Goal: Task Accomplishment & Management: Complete application form

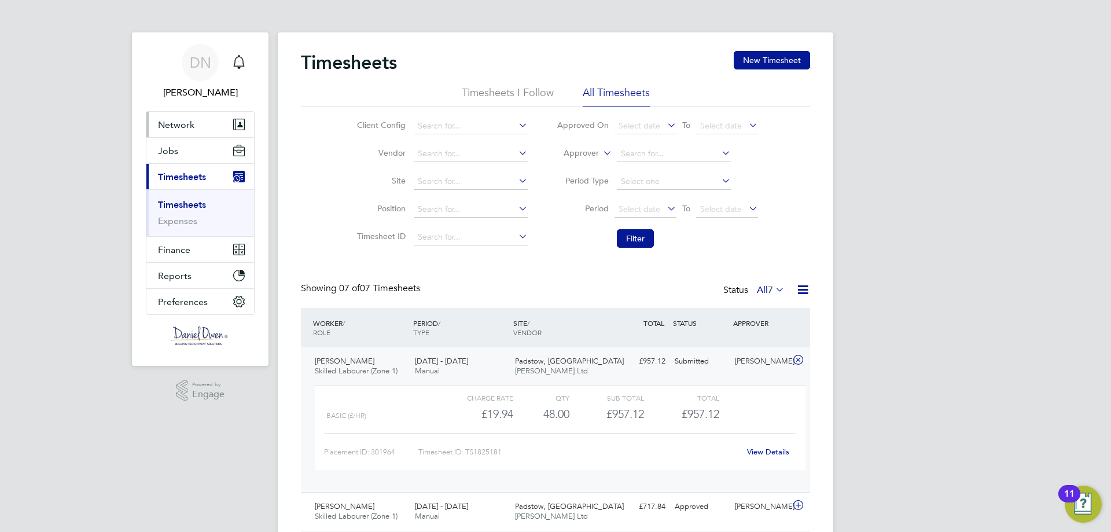
click at [202, 123] on button "Network" at bounding box center [200, 124] width 108 height 25
click at [214, 137] on li "Network Team Members Businesses Sites Workers Contacts" at bounding box center [200, 125] width 108 height 26
click at [216, 128] on button "Network" at bounding box center [200, 124] width 108 height 25
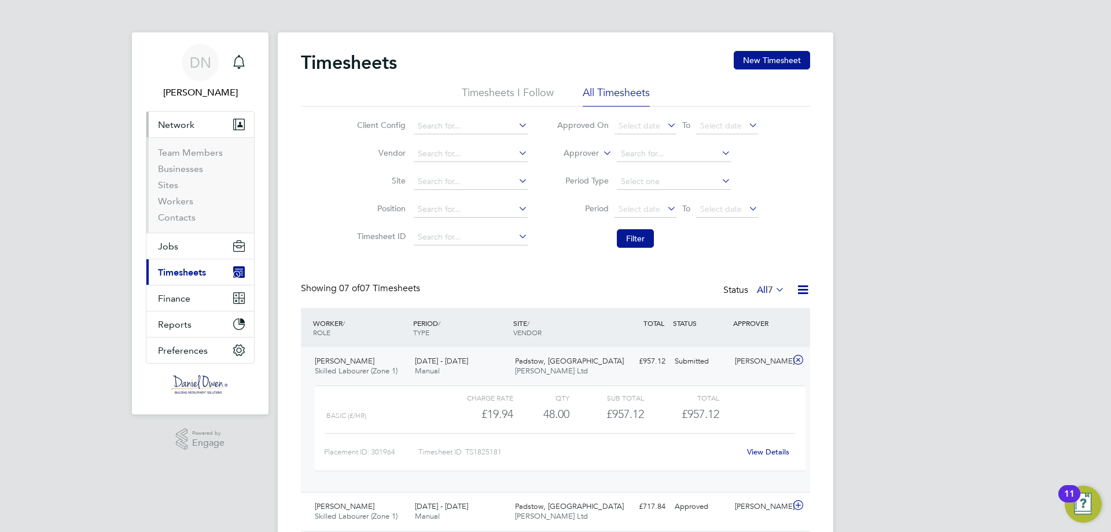
click at [182, 127] on span "Network" at bounding box center [176, 124] width 36 height 11
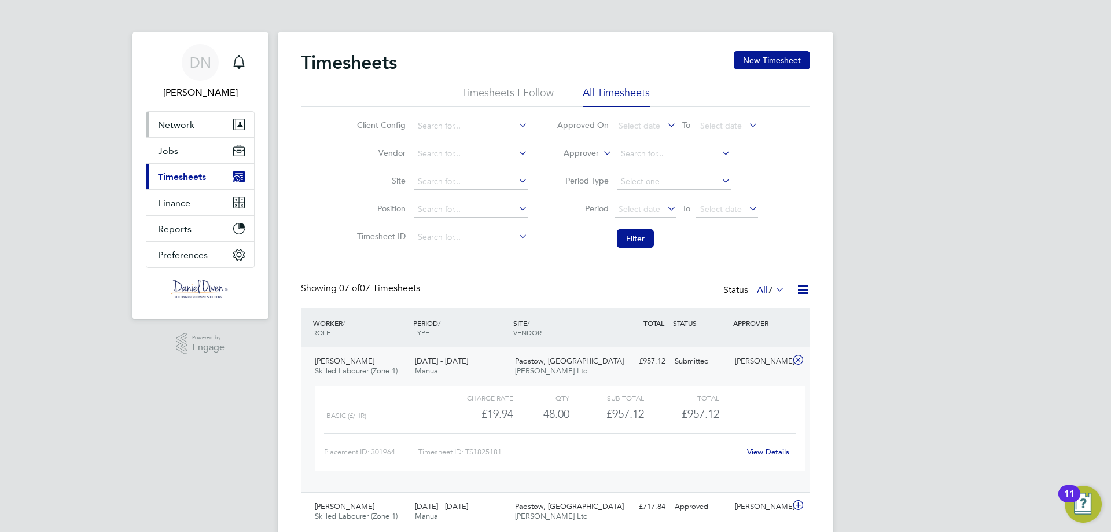
click at [181, 132] on button "Network" at bounding box center [200, 124] width 108 height 25
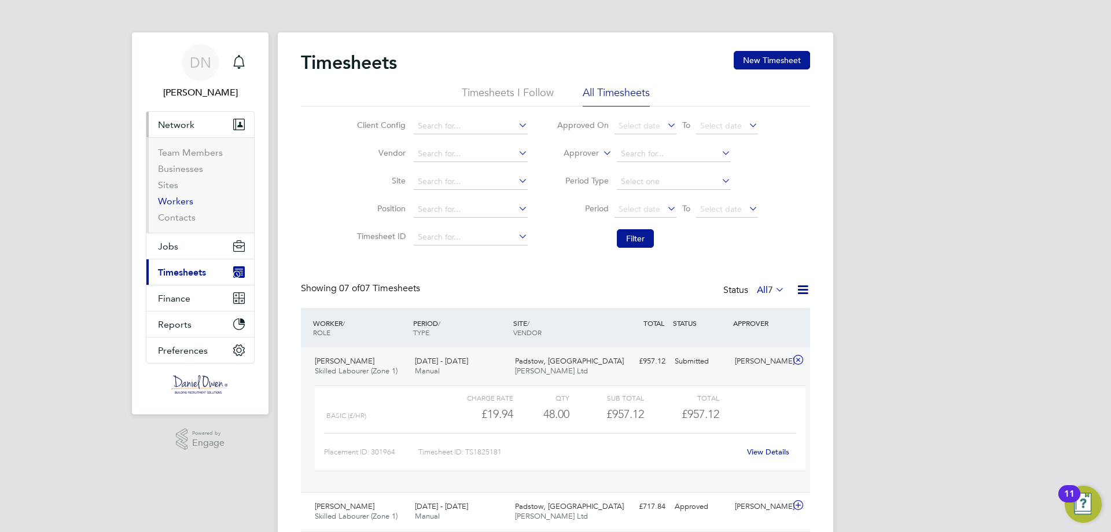
click at [173, 201] on link "Workers" at bounding box center [175, 201] width 35 height 11
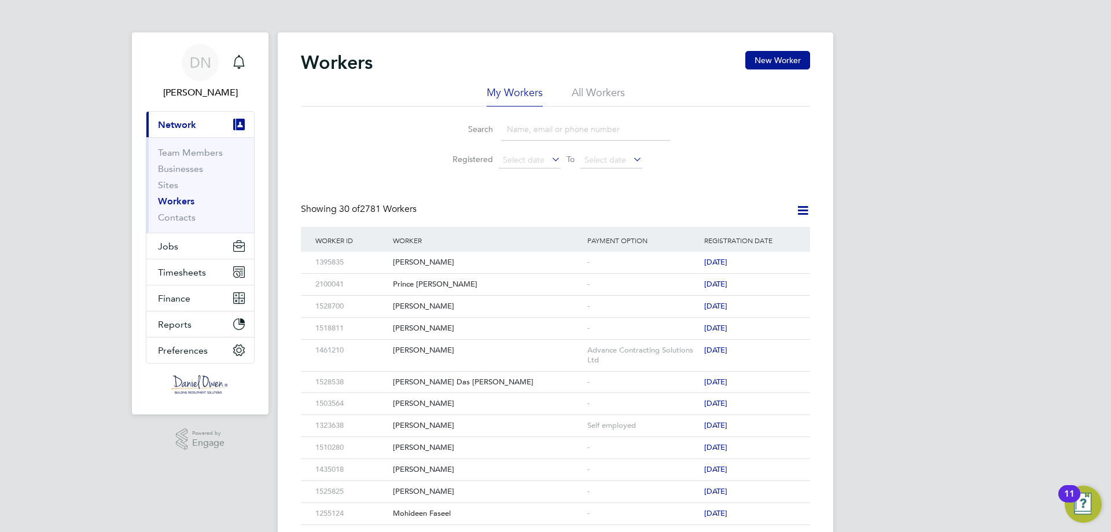
click at [769, 64] on button "New Worker" at bounding box center [778, 60] width 65 height 19
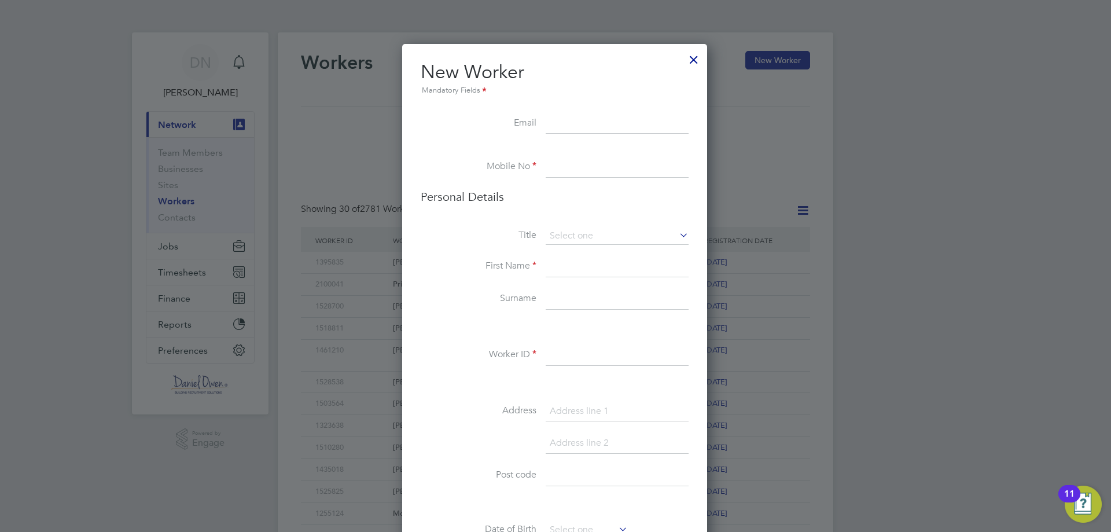
click at [575, 171] on input at bounding box center [617, 167] width 143 height 21
click at [590, 125] on input at bounding box center [617, 123] width 143 height 21
paste input "[EMAIL_ADDRESS][PERSON_NAME][DOMAIN_NAME]"
type input "[EMAIL_ADDRESS][PERSON_NAME][DOMAIN_NAME]"
click at [541, 168] on li "Mobile No" at bounding box center [555, 173] width 268 height 32
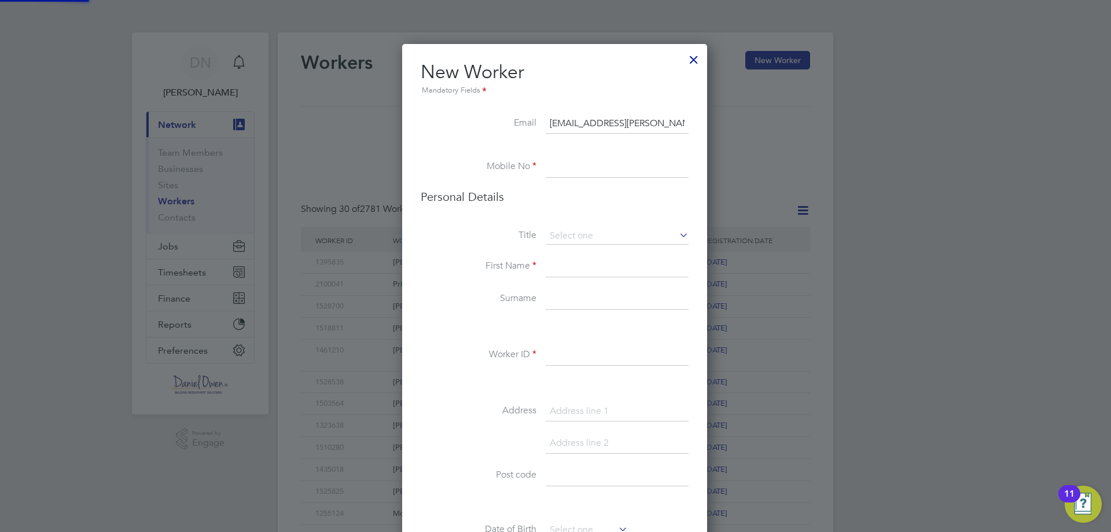
click at [554, 169] on input at bounding box center [617, 167] width 143 height 21
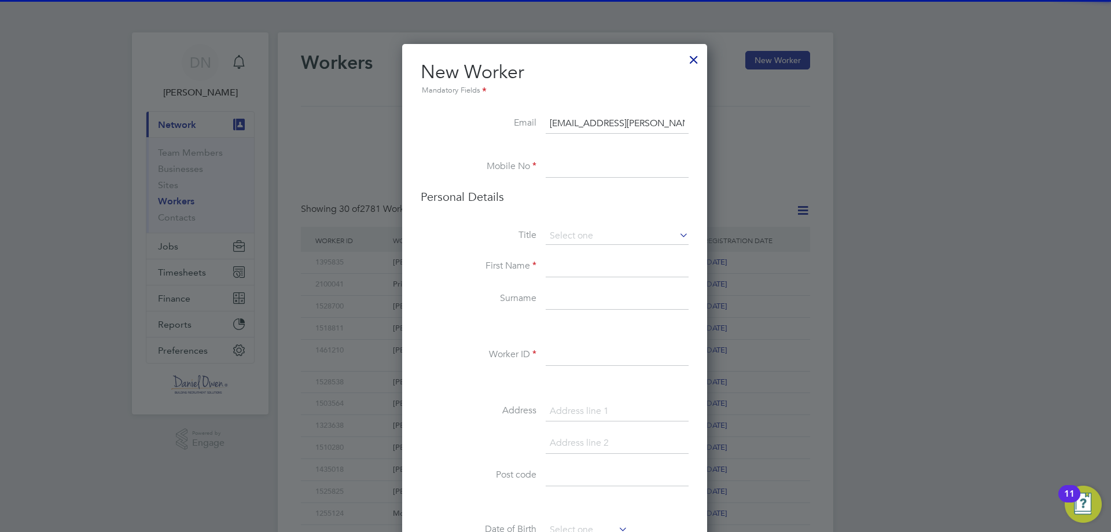
click at [562, 171] on input at bounding box center [617, 167] width 143 height 21
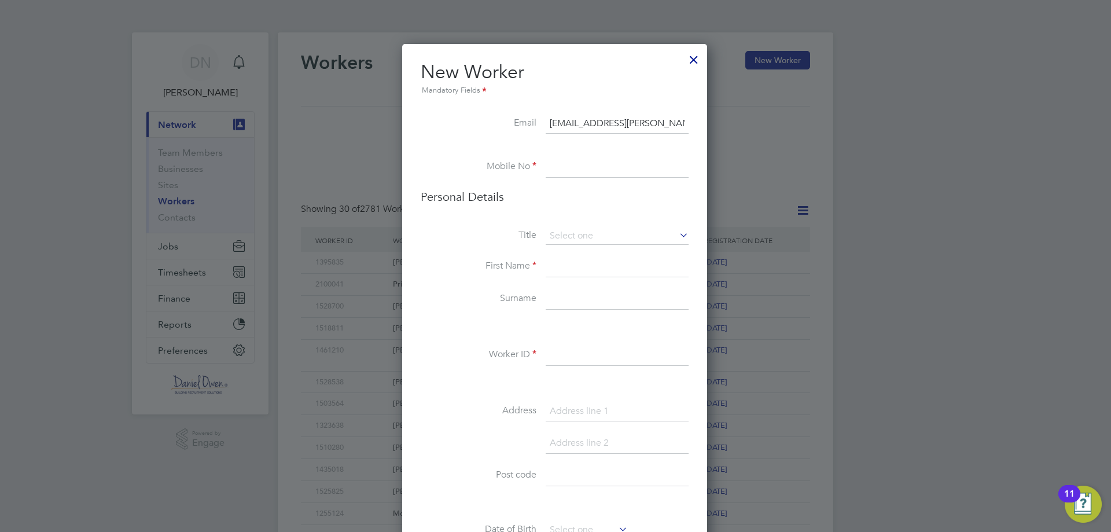
paste input "07543 517843"
type input "07543 517843"
click at [611, 239] on input at bounding box center [617, 236] width 143 height 17
click at [590, 255] on li "Mr" at bounding box center [617, 252] width 144 height 15
type input "Mr"
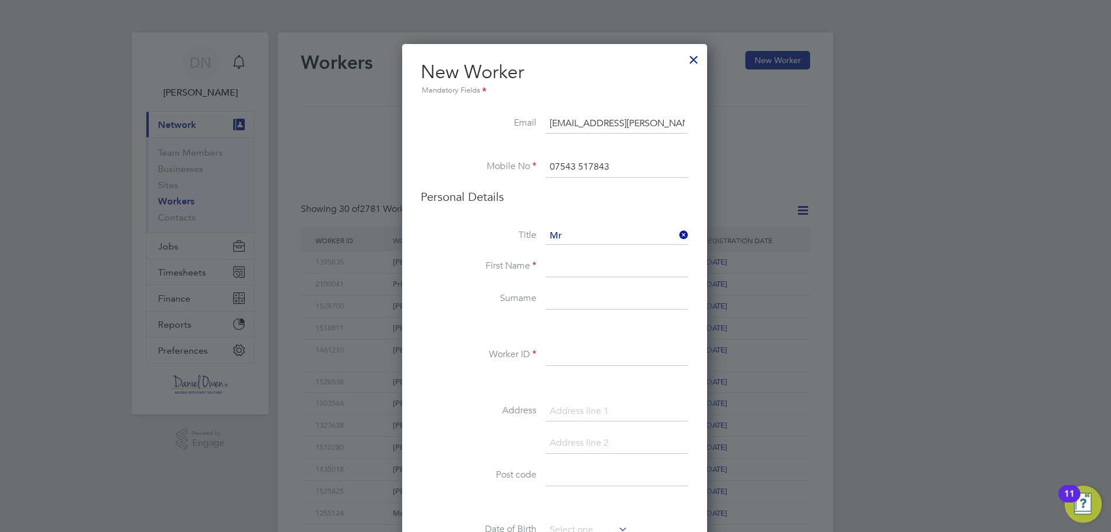
click at [577, 276] on input at bounding box center [617, 266] width 143 height 21
type input "Cianan"
drag, startPoint x: 584, startPoint y: 300, endPoint x: 614, endPoint y: 295, distance: 31.0
click at [584, 300] on input at bounding box center [617, 299] width 143 height 21
type input "[PERSON_NAME]"
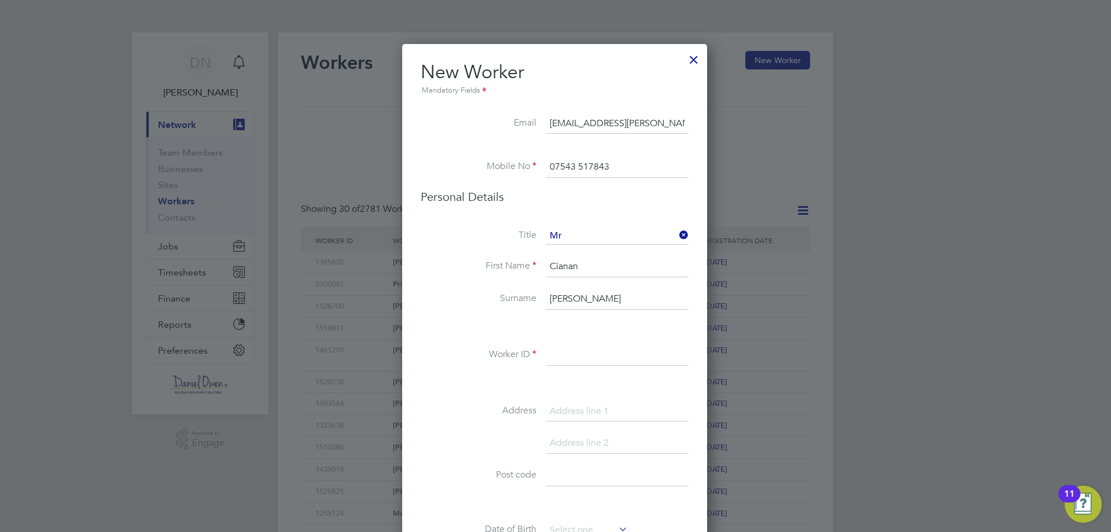
click at [574, 368] on li "Worker ID" at bounding box center [555, 361] width 268 height 32
drag, startPoint x: 575, startPoint y: 359, endPoint x: 688, endPoint y: 350, distance: 112.7
click at [575, 359] on input at bounding box center [617, 355] width 143 height 21
click at [578, 364] on input at bounding box center [617, 355] width 143 height 21
click at [1092, 384] on div at bounding box center [555, 266] width 1111 height 532
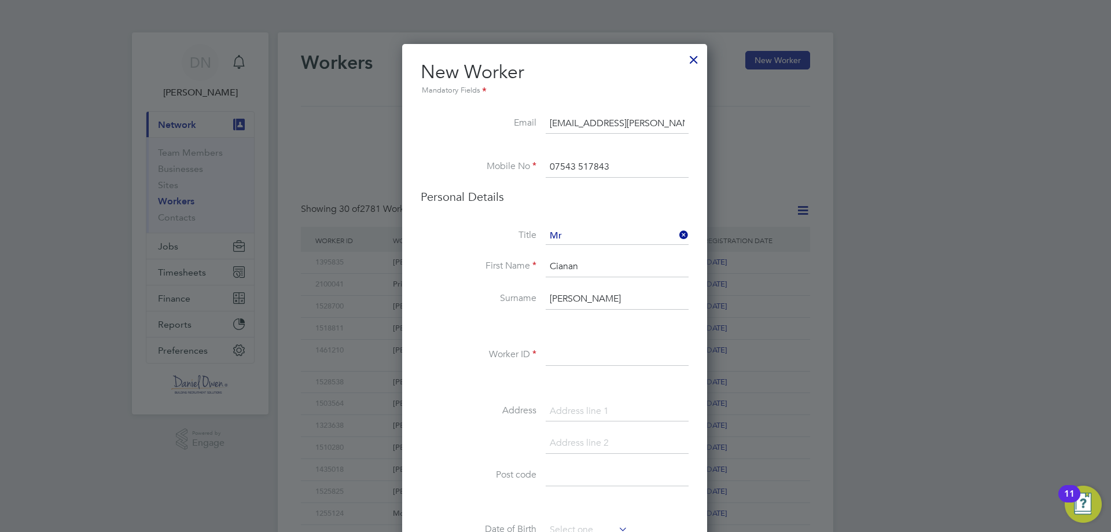
click at [585, 352] on input at bounding box center [617, 355] width 143 height 21
paste input "2100541"
type input "2100541"
click at [546, 402] on input at bounding box center [617, 411] width 143 height 21
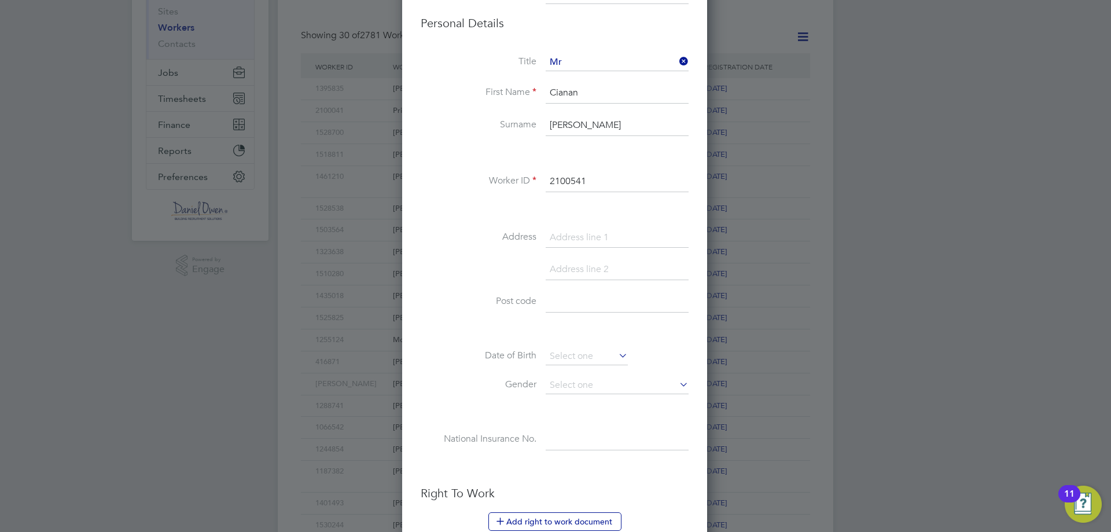
click at [589, 241] on input at bounding box center [617, 238] width 143 height 21
click at [615, 356] on input at bounding box center [587, 356] width 82 height 17
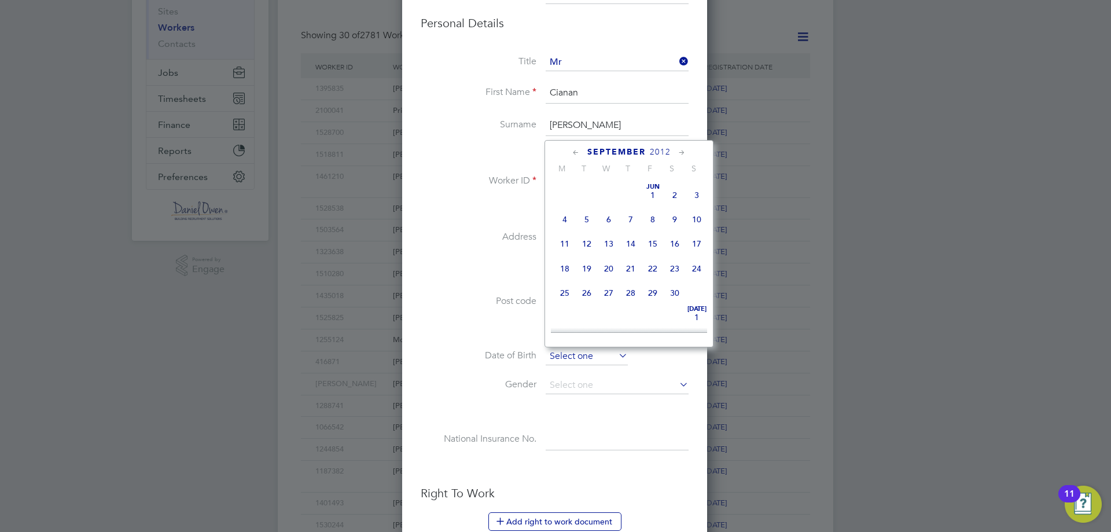
scroll to position [451, 0]
click at [640, 379] on input at bounding box center [617, 385] width 143 height 17
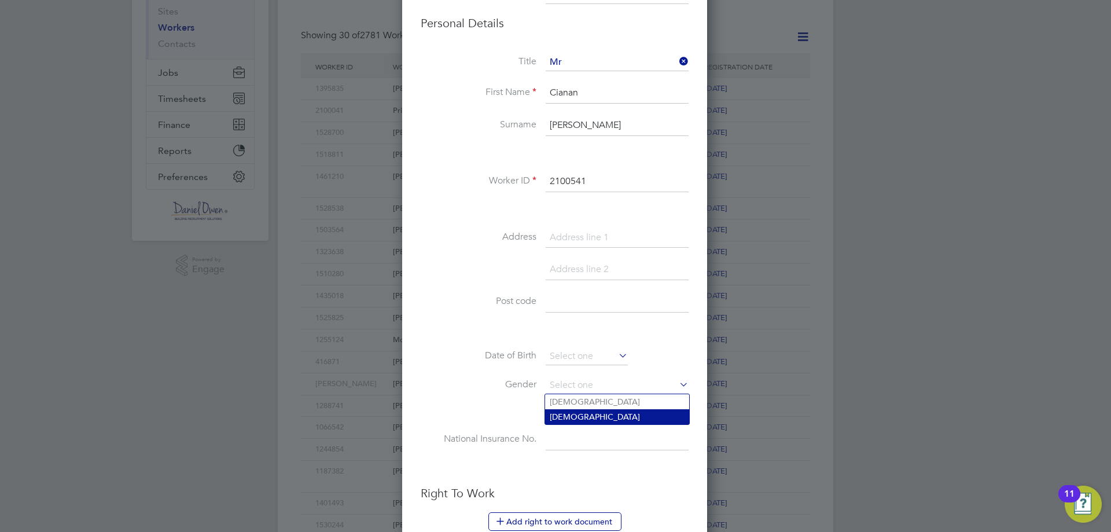
scroll to position [347, 0]
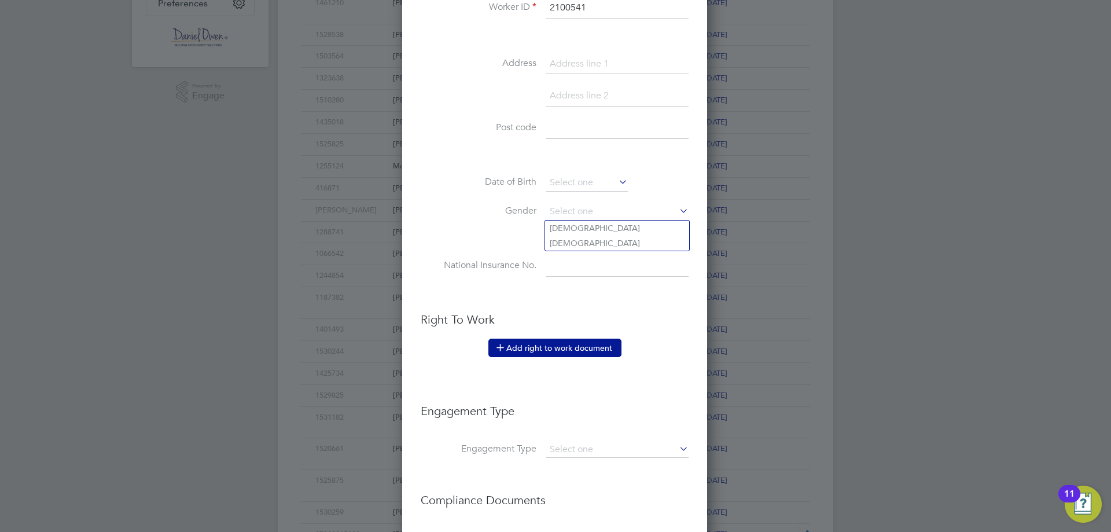
click at [605, 343] on button "Add right to work document" at bounding box center [555, 348] width 133 height 19
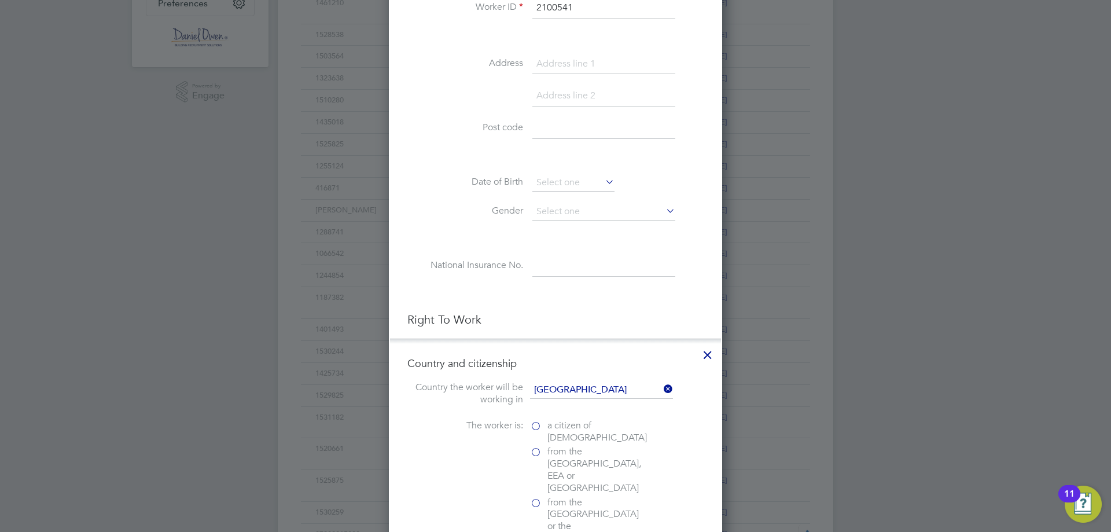
scroll to position [463, 0]
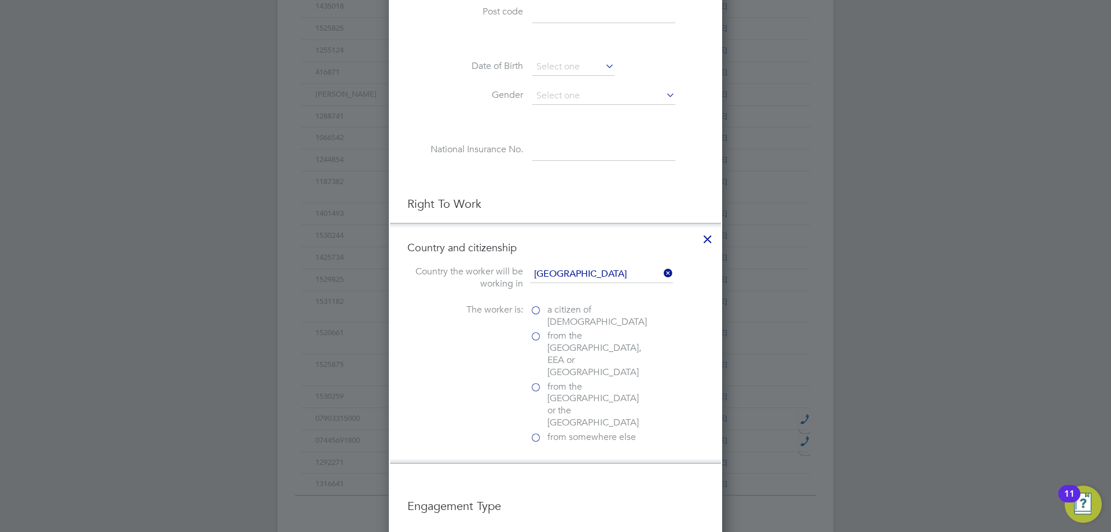
click at [581, 314] on span "a citizen of [DEMOGRAPHIC_DATA]" at bounding box center [598, 316] width 100 height 24
click at [0, 0] on input "a citizen of [DEMOGRAPHIC_DATA]" at bounding box center [0, 0] width 0 height 0
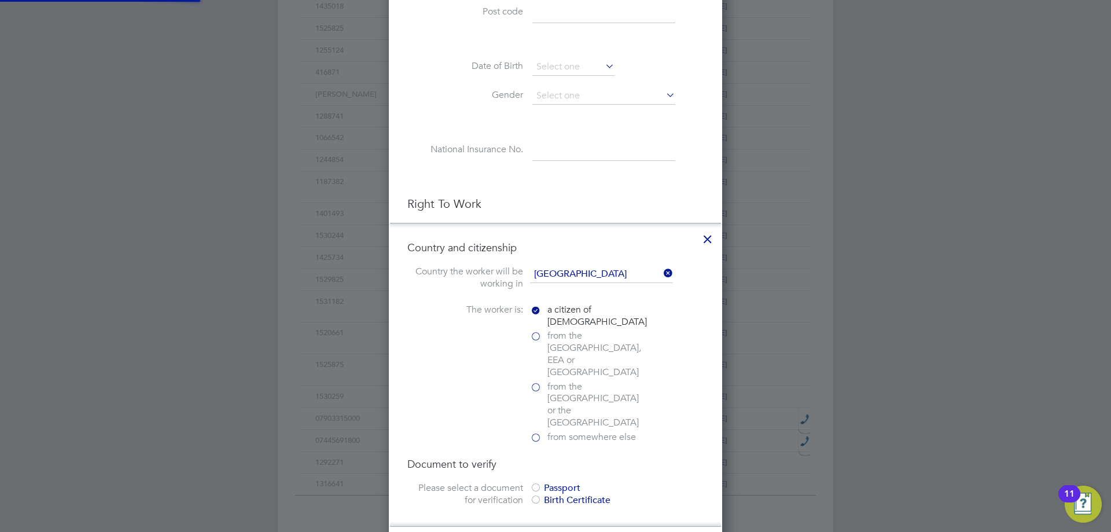
scroll to position [1216, 334]
click at [538, 483] on div at bounding box center [536, 489] width 12 height 12
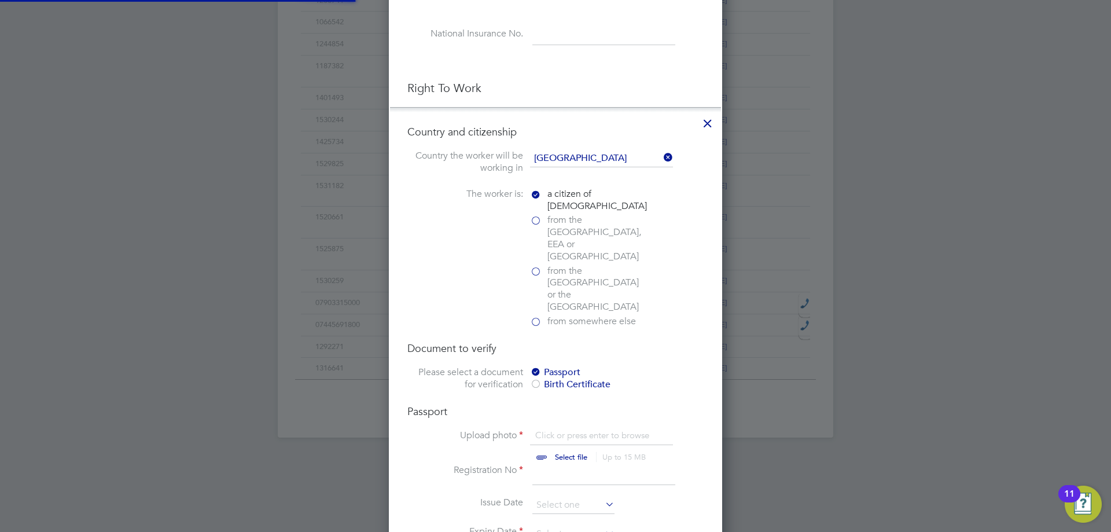
scroll to position [16, 144]
click at [582, 430] on input "file" at bounding box center [582, 447] width 182 height 35
type input "C:\fakepath\cianan 2.png"
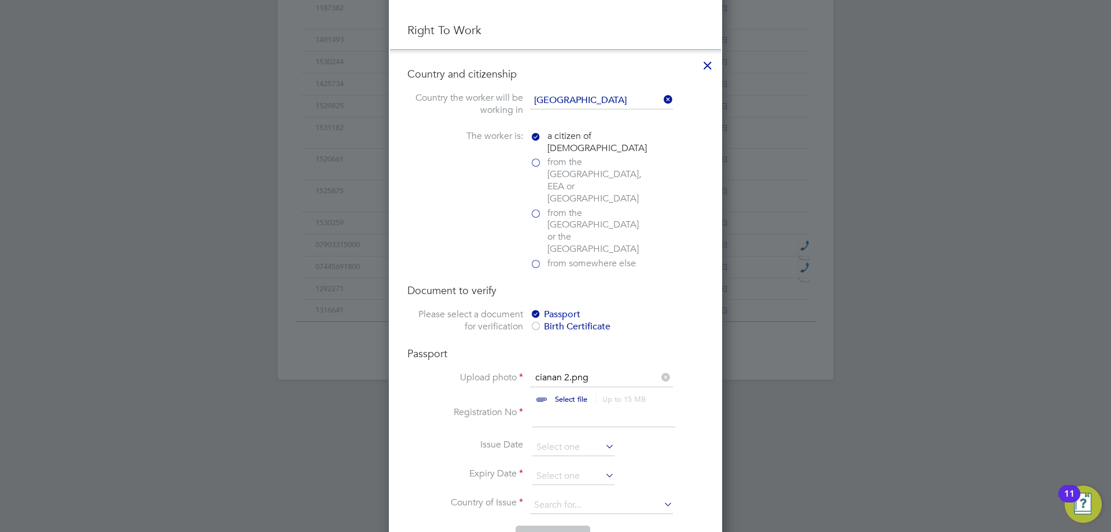
click at [564, 406] on input at bounding box center [604, 416] width 143 height 21
click at [574, 406] on input at bounding box center [604, 416] width 143 height 21
click at [575, 406] on input at bounding box center [604, 416] width 143 height 21
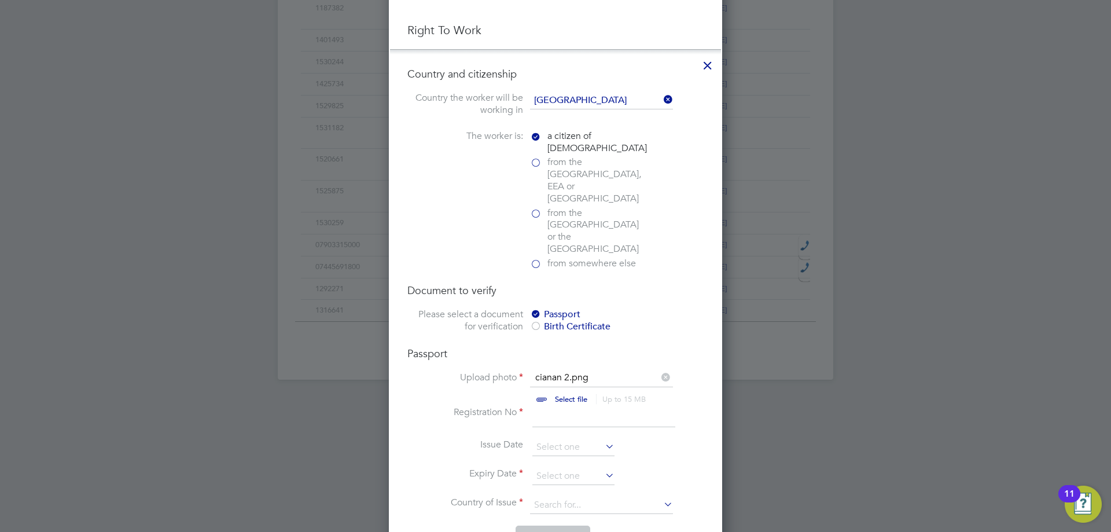
click at [575, 406] on input at bounding box center [604, 416] width 143 height 21
click at [568, 406] on input at bounding box center [604, 416] width 143 height 21
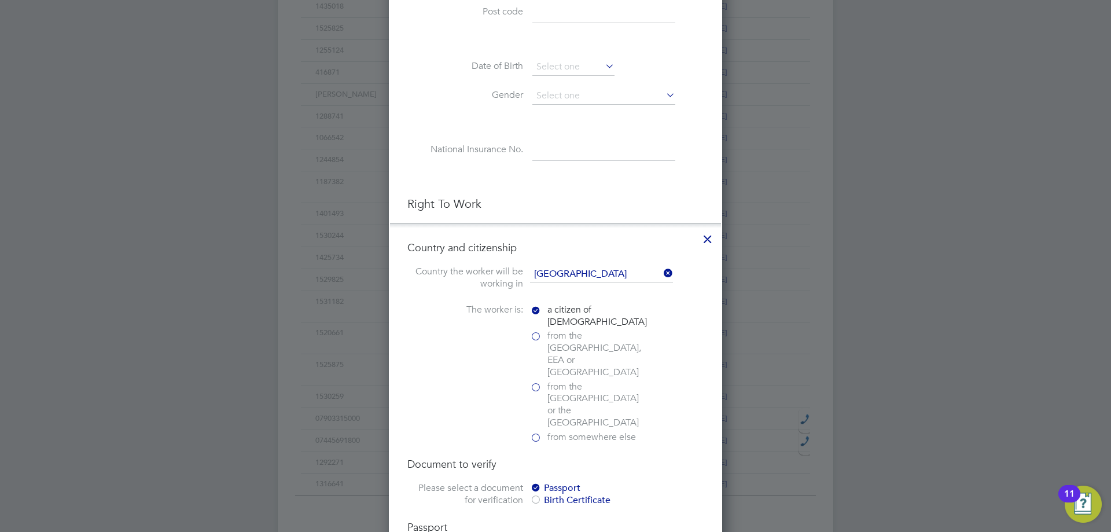
scroll to position [810, 0]
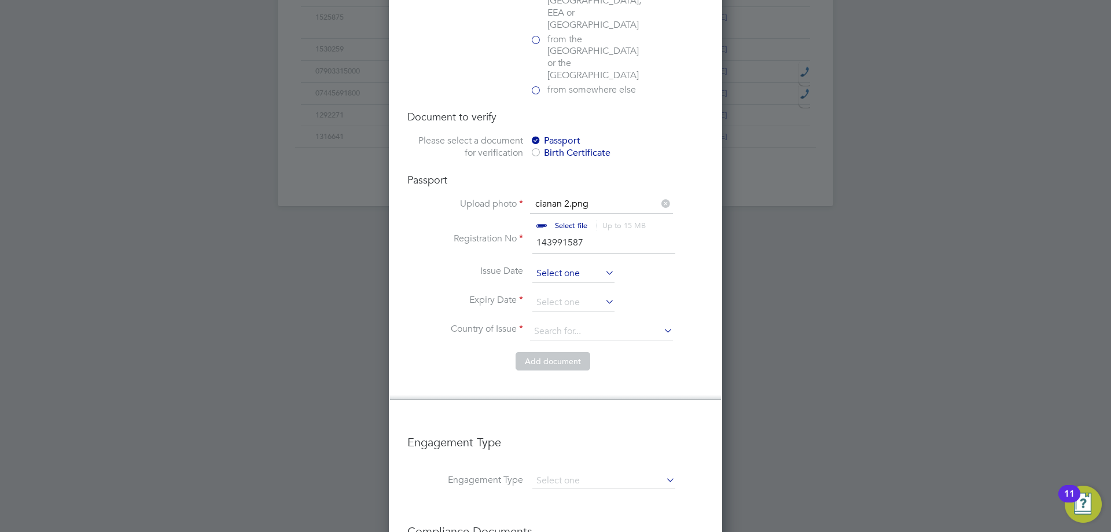
type input "143991587"
click at [557, 265] on li "Issue Date" at bounding box center [556, 279] width 296 height 29
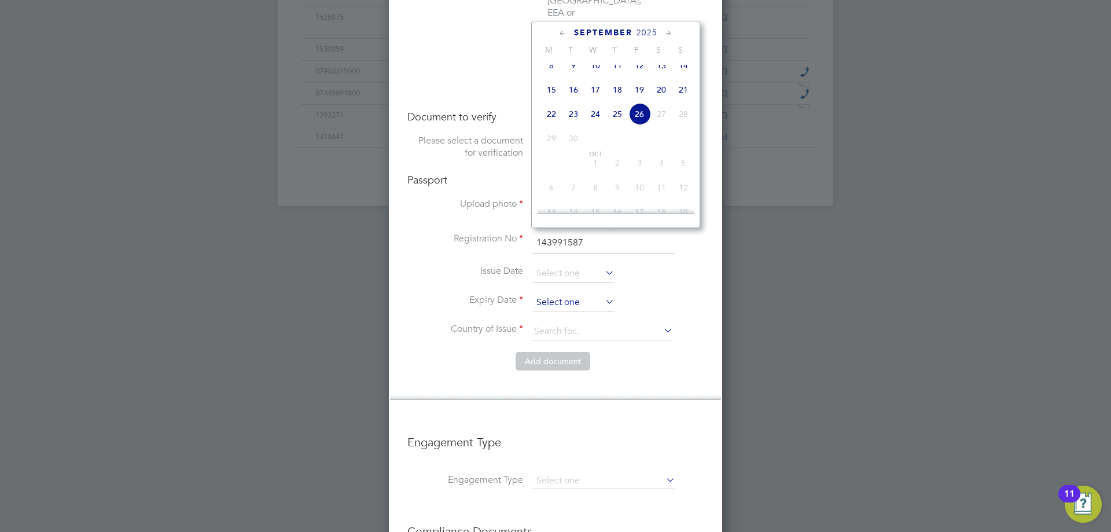
click at [574, 294] on input at bounding box center [574, 302] width 82 height 17
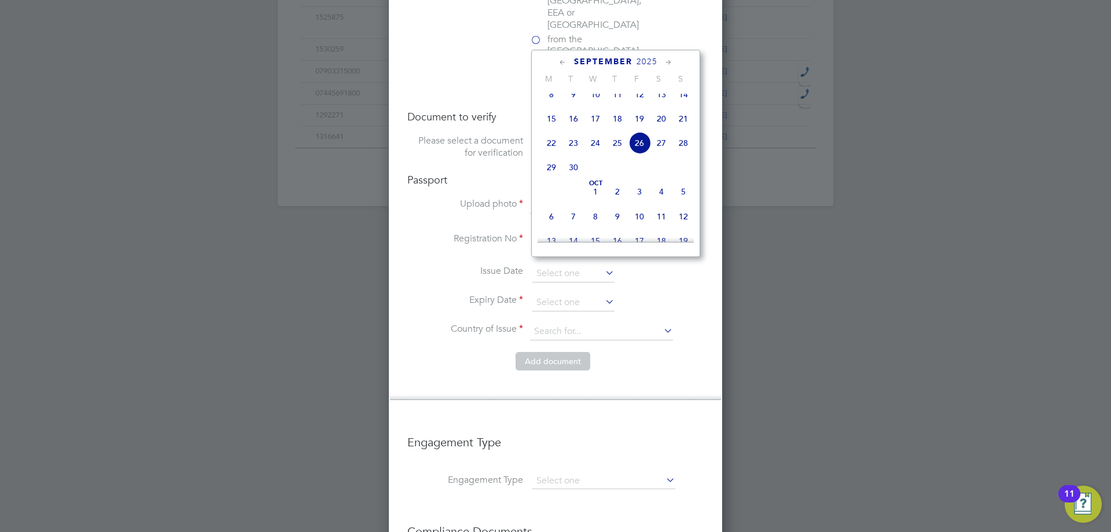
click at [652, 60] on span "2025" at bounding box center [647, 62] width 21 height 10
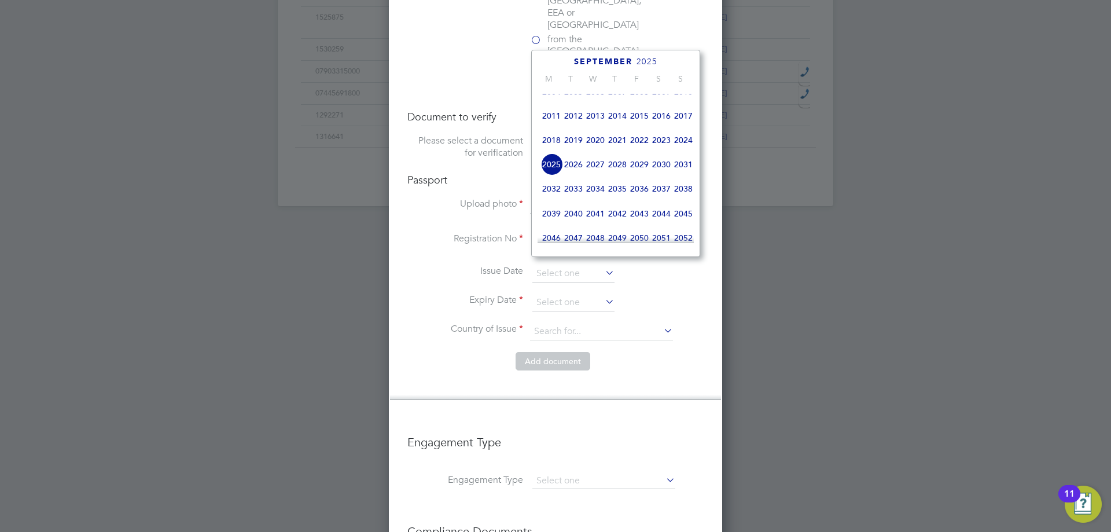
click at [596, 197] on span "2034" at bounding box center [596, 189] width 22 height 22
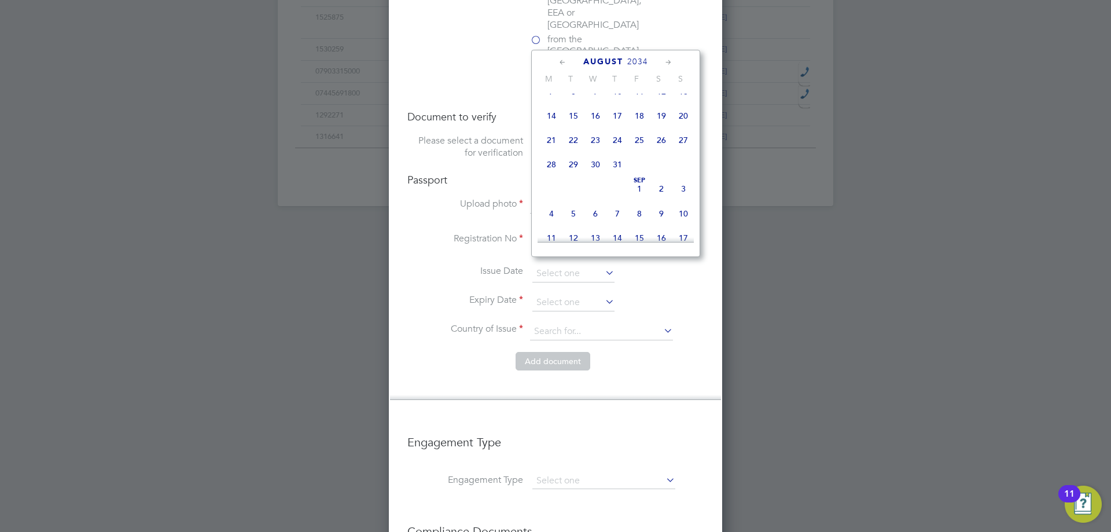
click at [563, 59] on icon at bounding box center [562, 62] width 11 height 13
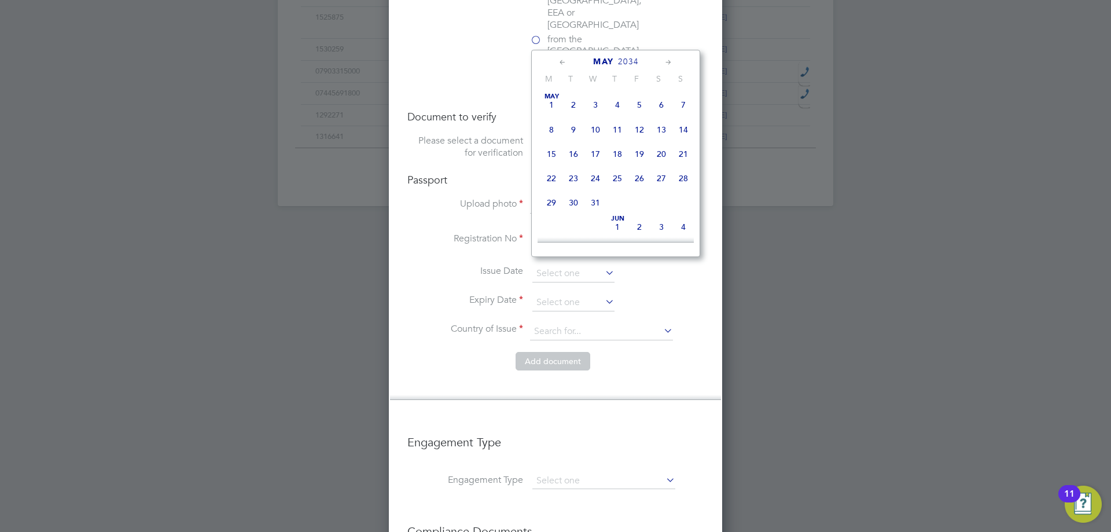
click at [563, 59] on icon at bounding box center [562, 62] width 11 height 13
click at [680, 202] on span "29" at bounding box center [684, 203] width 22 height 22
type input "[DATE]"
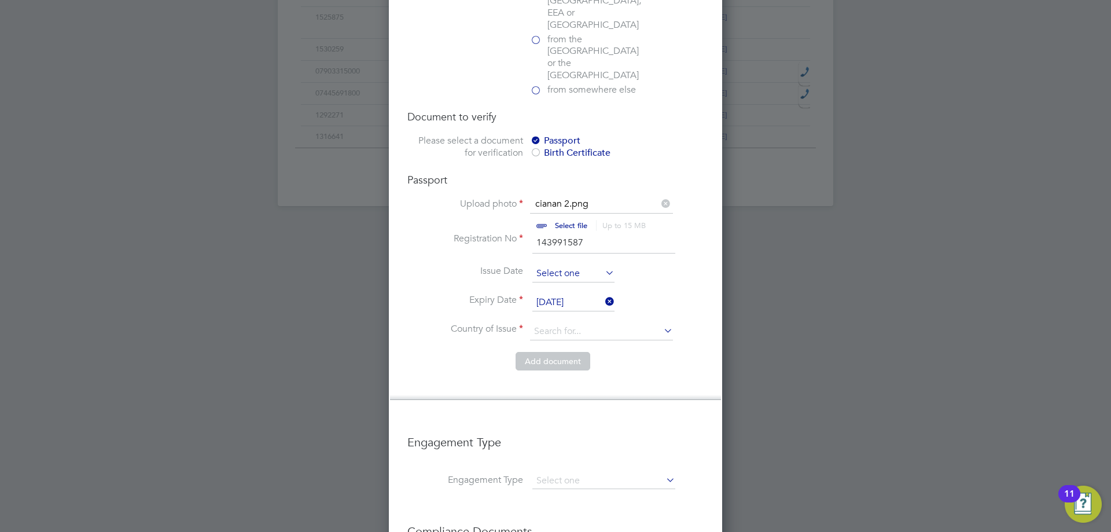
click at [596, 265] on input at bounding box center [574, 273] width 82 height 17
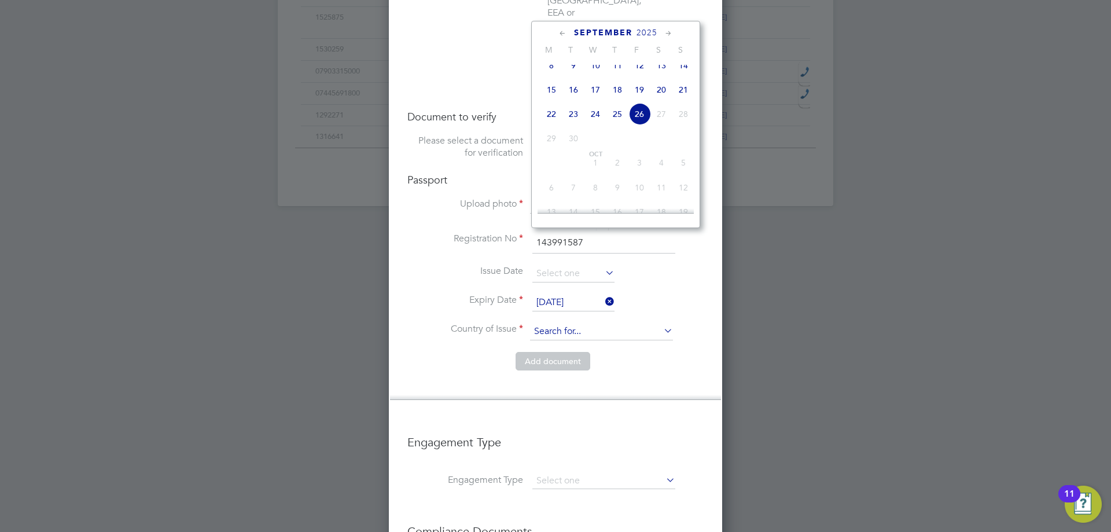
click at [643, 323] on input at bounding box center [601, 331] width 143 height 17
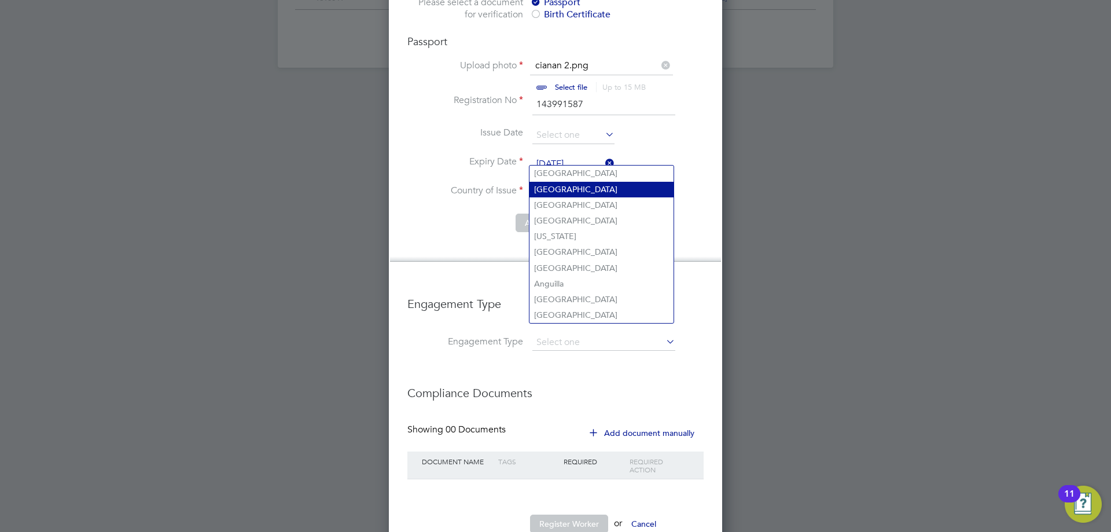
scroll to position [775, 0]
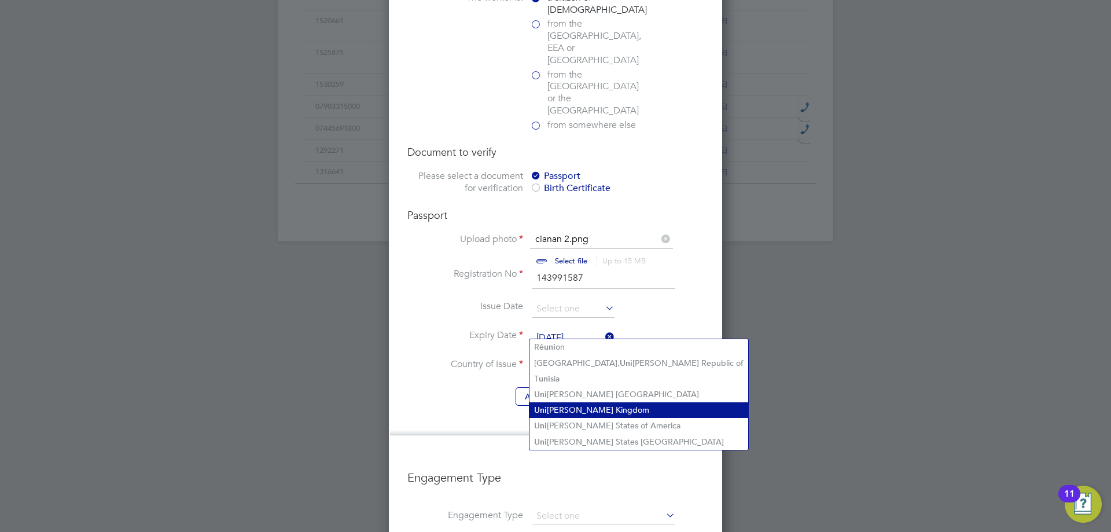
click at [611, 407] on li "Uni [PERSON_NAME] Kingdom" at bounding box center [639, 410] width 219 height 16
type input "[GEOGRAPHIC_DATA]"
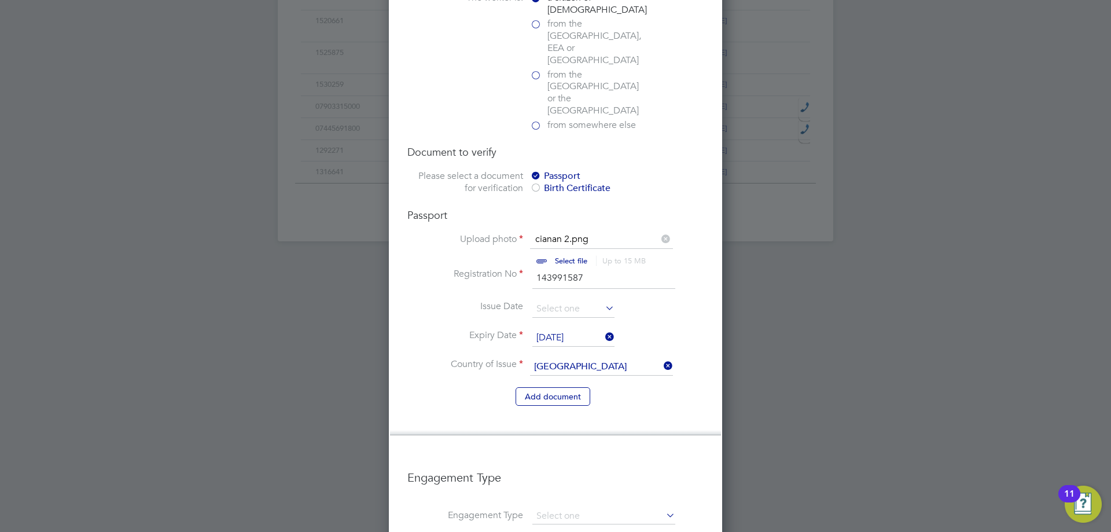
scroll to position [891, 0]
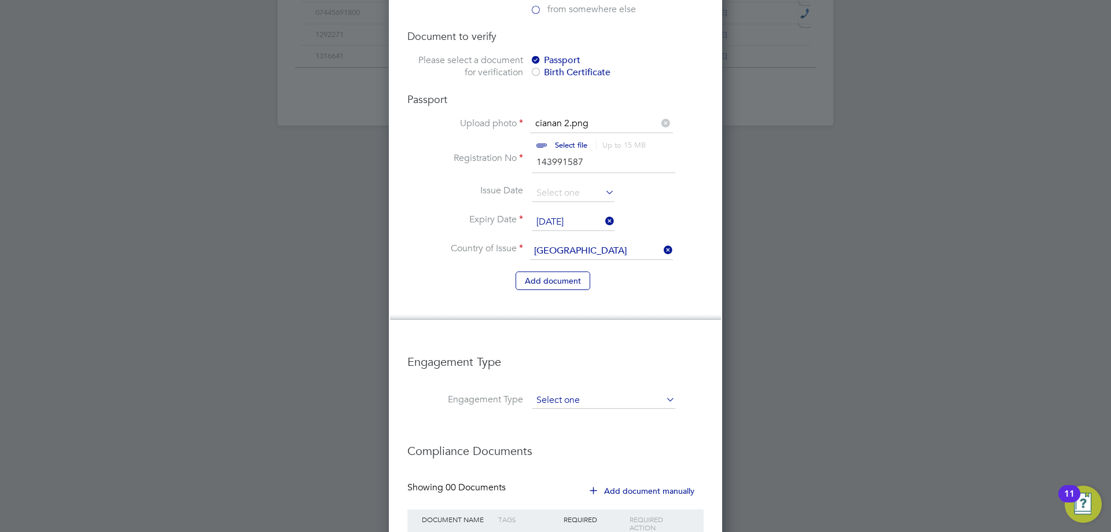
click at [608, 392] on input at bounding box center [604, 400] width 143 height 16
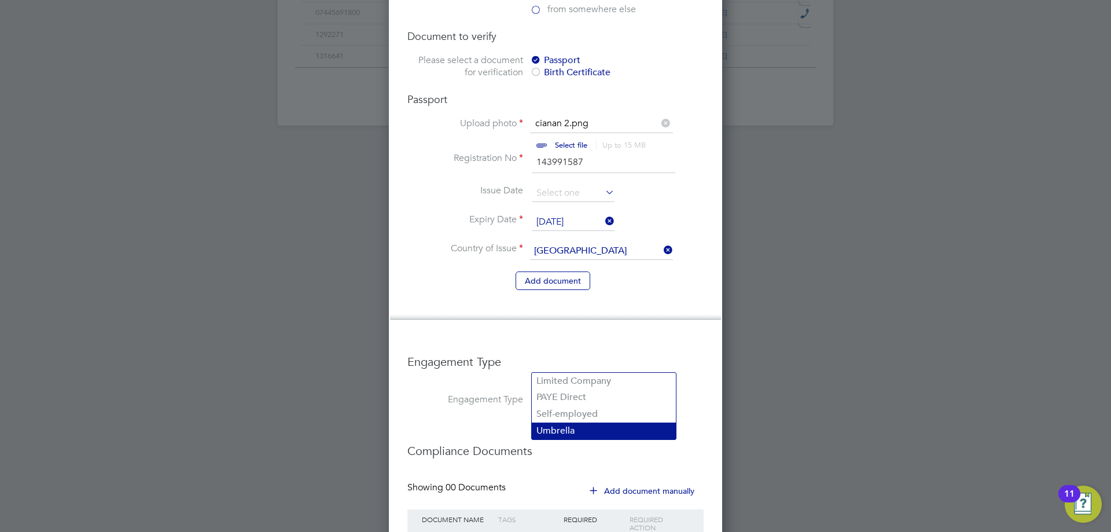
click at [608, 433] on li "Umbrella" at bounding box center [604, 431] width 144 height 17
type input "Umbrella"
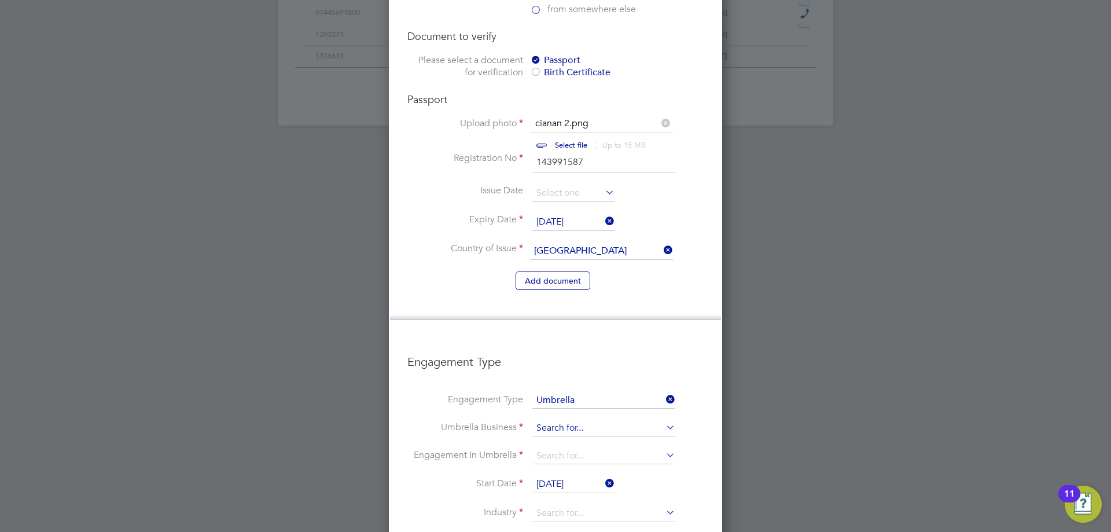
scroll to position [949, 0]
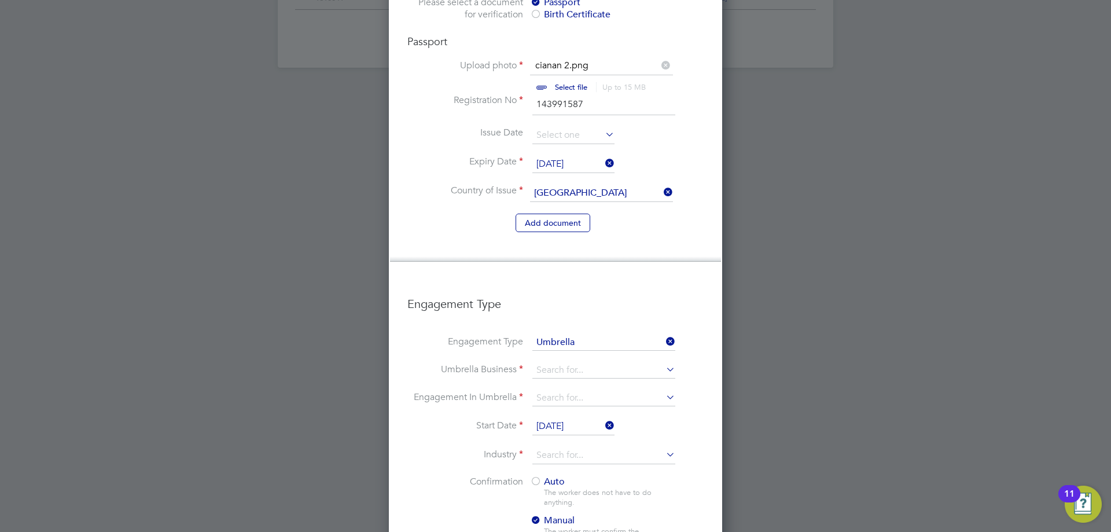
click at [578, 390] on li "Engagement In Umbrella" at bounding box center [556, 404] width 296 height 28
click at [578, 390] on input at bounding box center [604, 398] width 143 height 16
click at [608, 450] on li "PAYE Umbrella" at bounding box center [604, 445] width 144 height 17
type input "PAYE Umbrella"
click at [589, 362] on input at bounding box center [604, 370] width 143 height 16
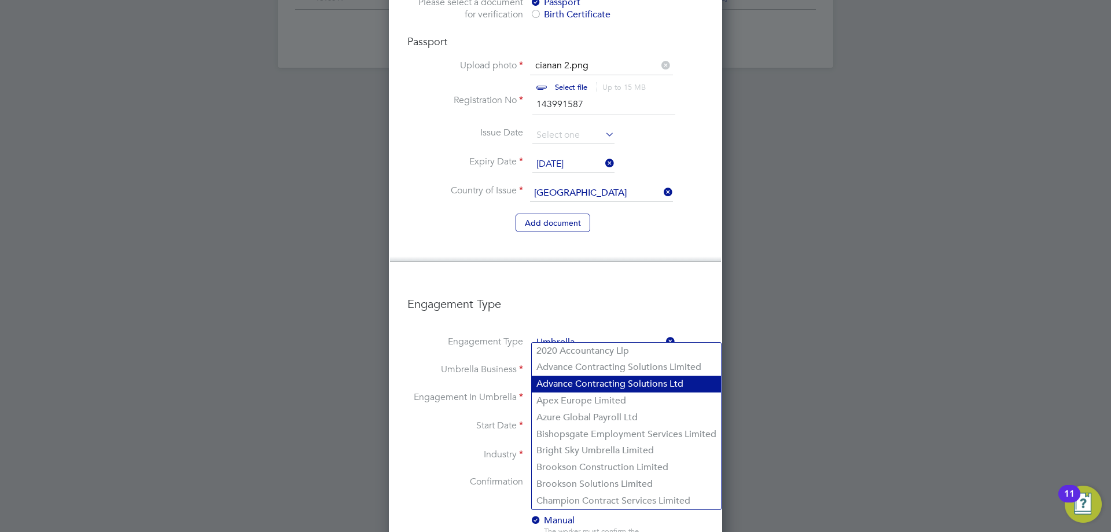
click at [606, 378] on li "Advance Contracting Solutions Ltd" at bounding box center [626, 384] width 189 height 17
type input "Advance Contracting Solutions Ltd"
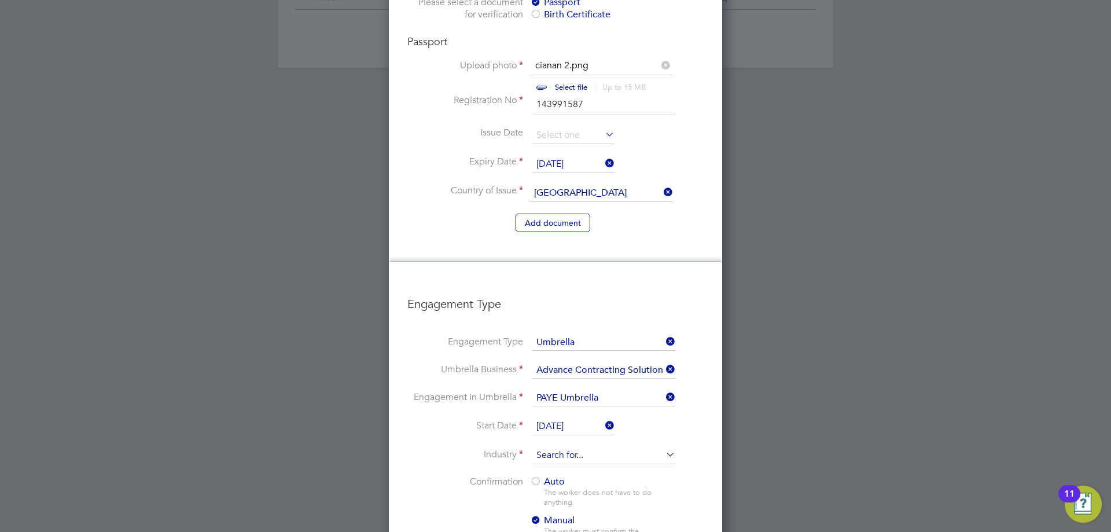
click at [606, 447] on input at bounding box center [604, 455] width 143 height 17
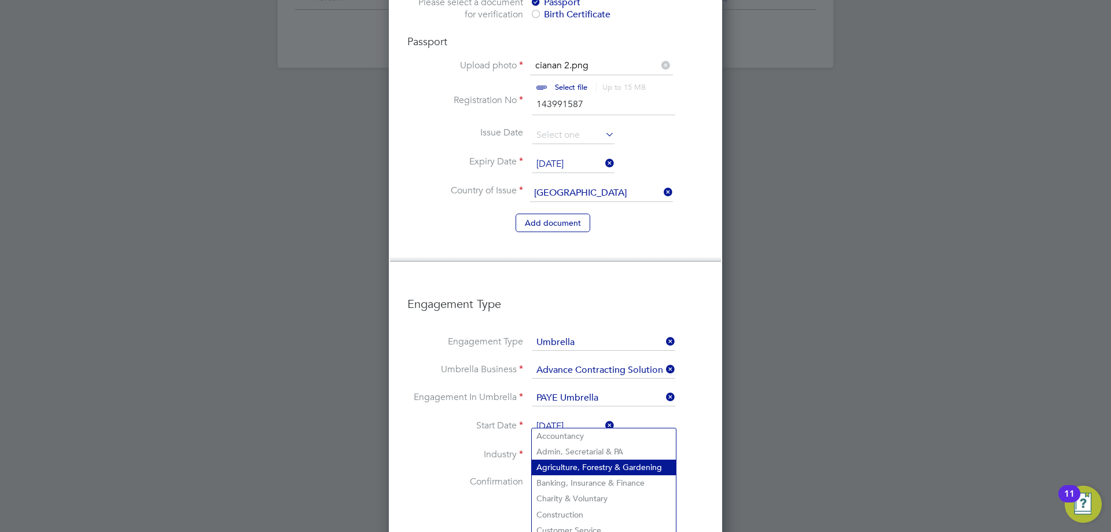
scroll to position [1065, 0]
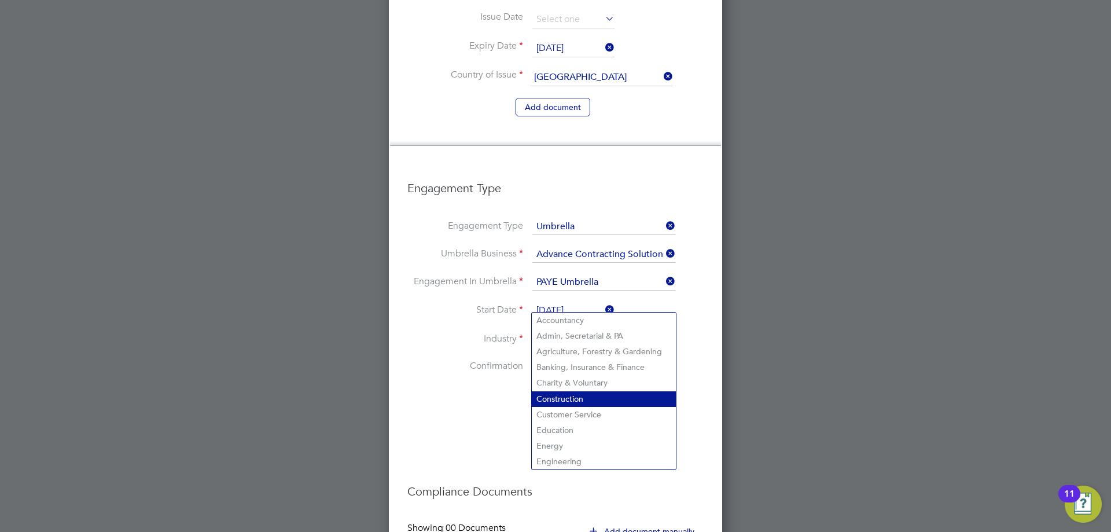
click at [601, 401] on li "Construction" at bounding box center [604, 399] width 144 height 16
type input "Construction"
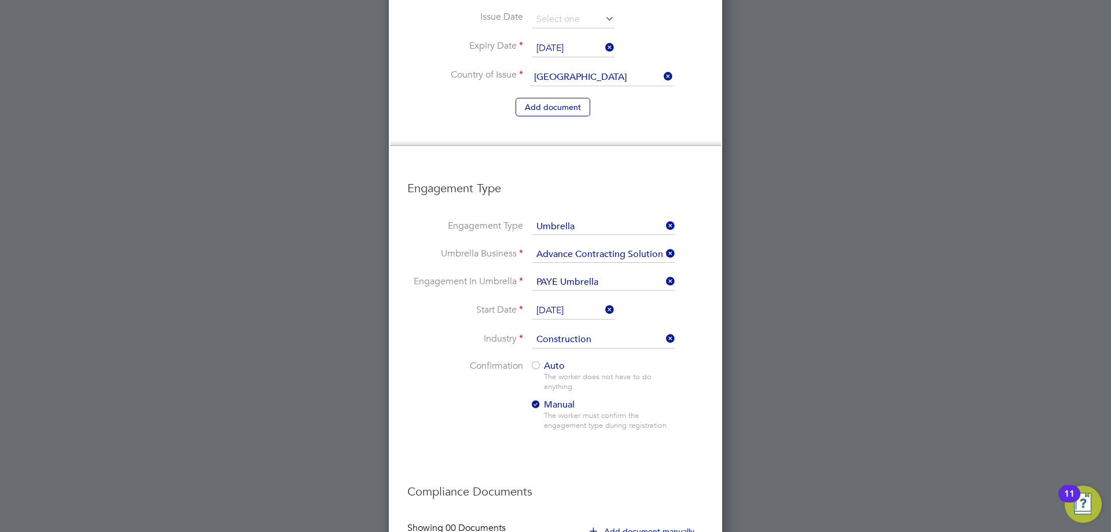
scroll to position [1163, 0]
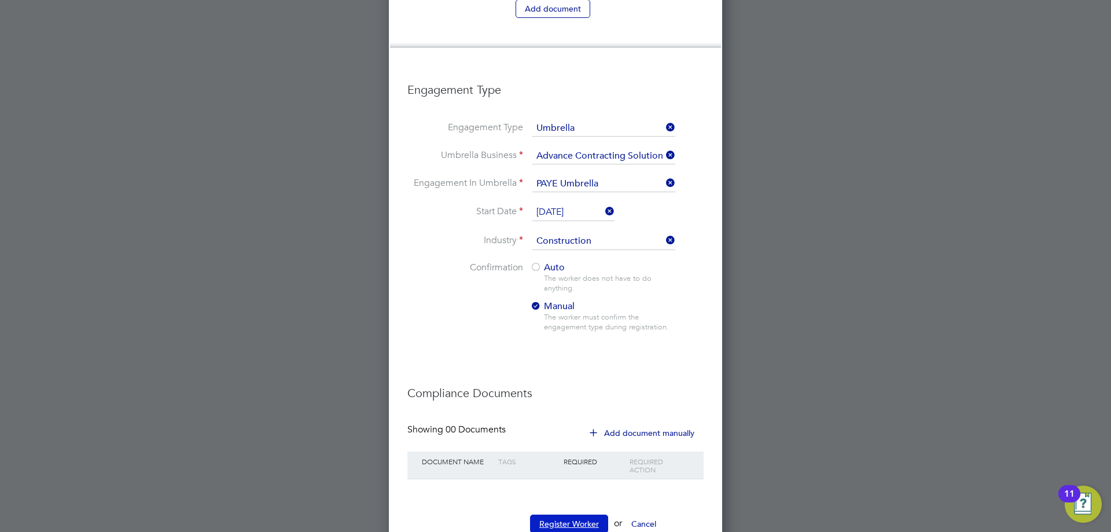
click at [582, 515] on button "Register Worker" at bounding box center [569, 524] width 78 height 19
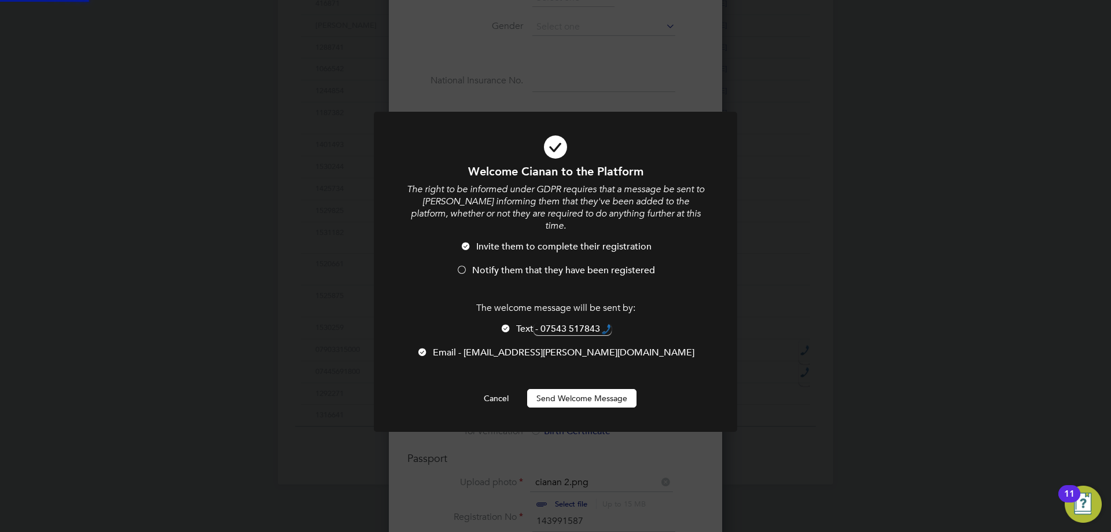
scroll to position [0, 0]
click at [603, 389] on button "Send Welcome Message" at bounding box center [581, 398] width 109 height 19
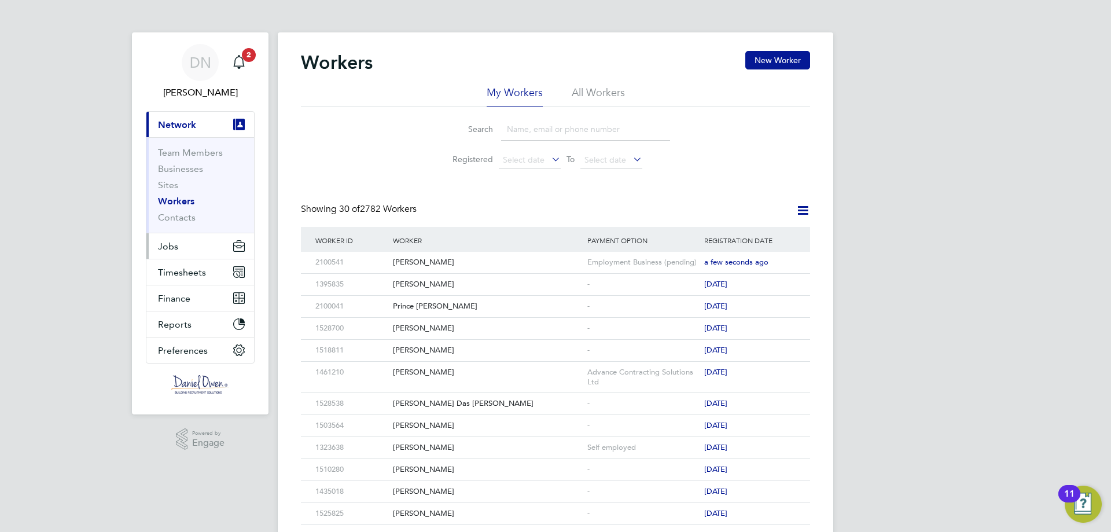
click at [169, 250] on span "Jobs" at bounding box center [168, 246] width 20 height 11
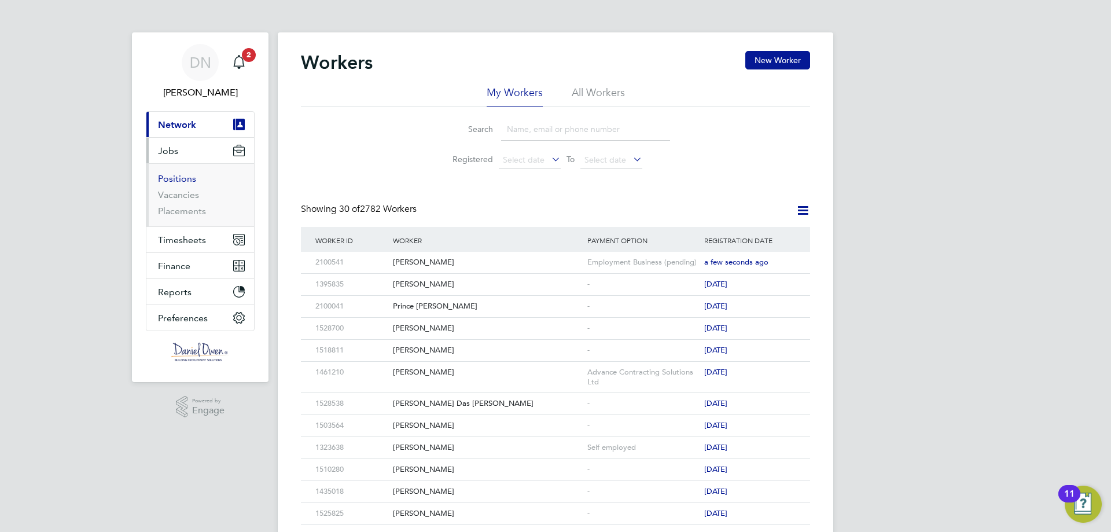
click at [188, 182] on link "Positions" at bounding box center [177, 178] width 38 height 11
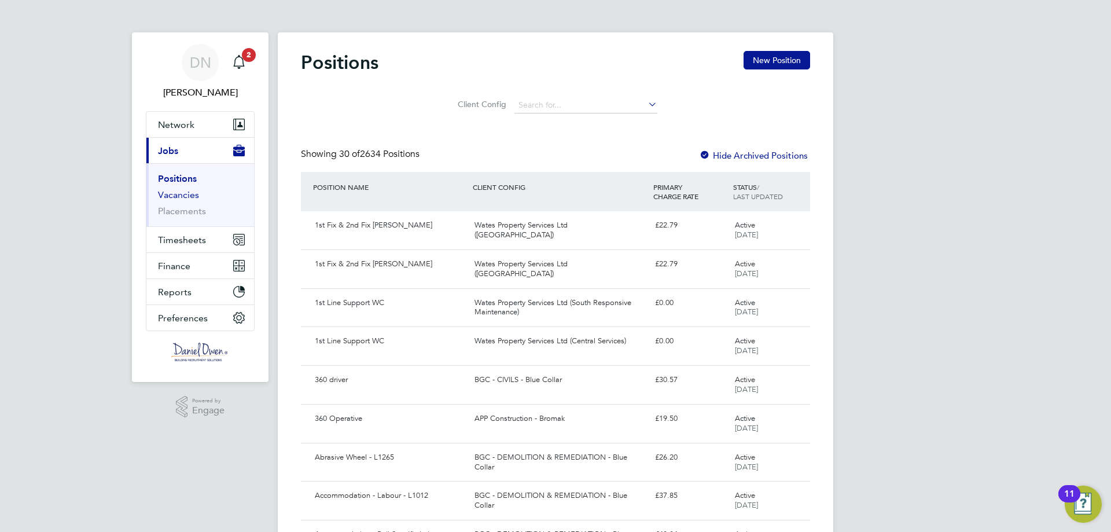
click at [185, 195] on link "Vacancies" at bounding box center [178, 194] width 41 height 11
